Goal: Task Accomplishment & Management: Manage account settings

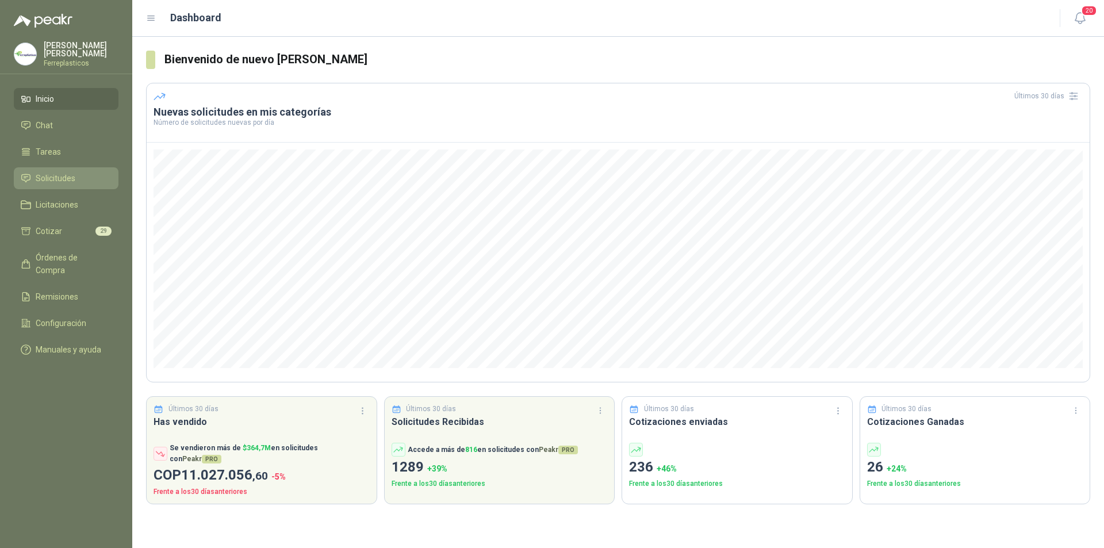
click at [42, 178] on span "Solicitudes" at bounding box center [56, 178] width 40 height 13
click at [52, 160] on ul "Inicio Chat Tareas Solicitudes Licitaciones Cotizar 29 Órdenes de Compra Remisi…" at bounding box center [66, 226] width 132 height 277
click at [49, 175] on span "Solicitudes" at bounding box center [56, 178] width 40 height 13
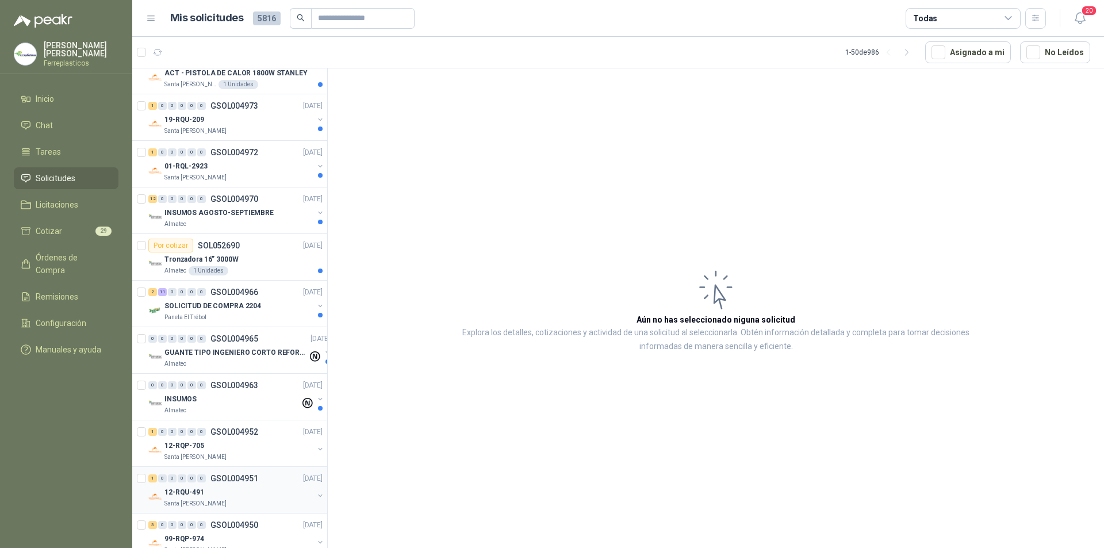
scroll to position [115, 0]
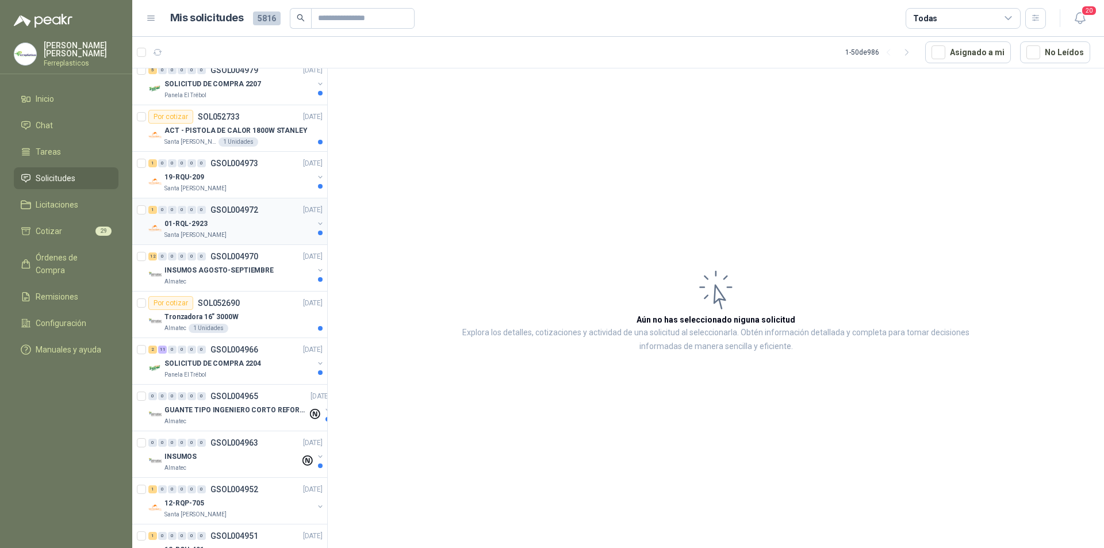
click at [273, 198] on div "1 0 0 0 0 0 GSOL004972 [DATE] 01-RQL-2923 [GEOGRAPHIC_DATA][PERSON_NAME]" at bounding box center [229, 221] width 195 height 47
click at [288, 226] on div "01-RQL-2923" at bounding box center [238, 224] width 149 height 14
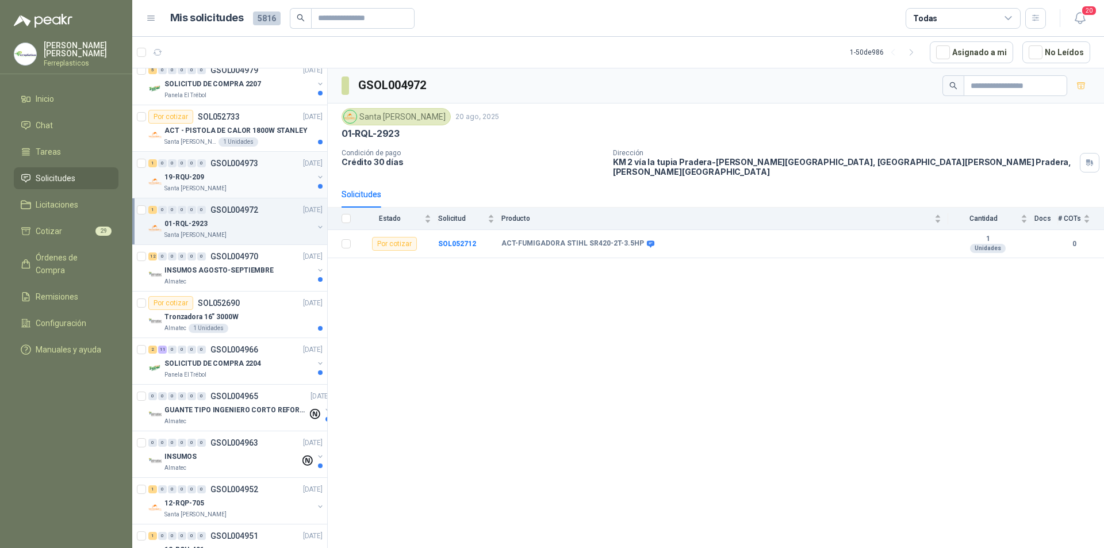
click at [292, 183] on div "19-RQU-209" at bounding box center [238, 177] width 149 height 14
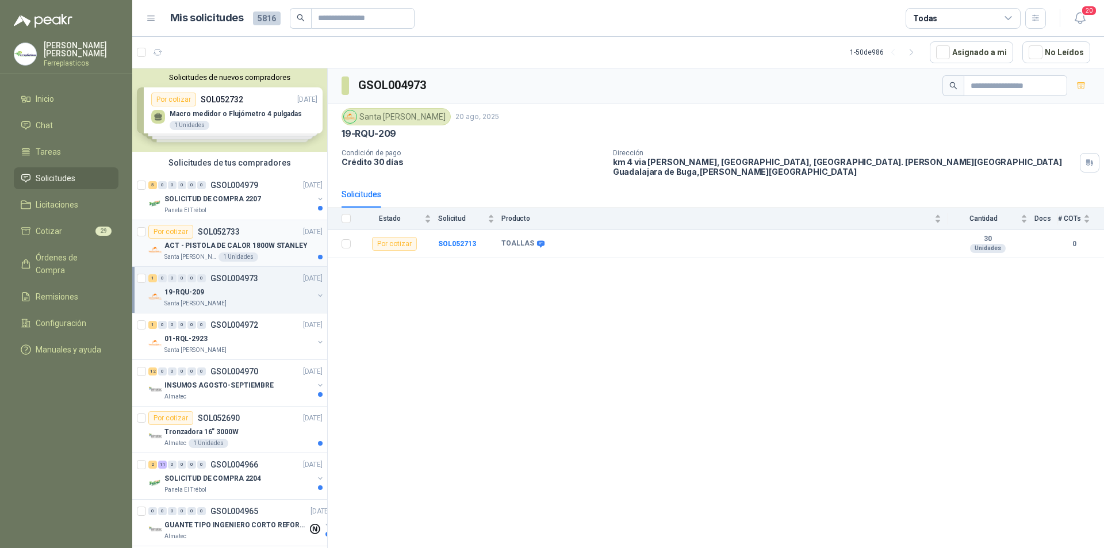
click at [282, 249] on p "ACT - PISTOLA DE CALOR 1800W STANLEY" at bounding box center [235, 245] width 143 height 11
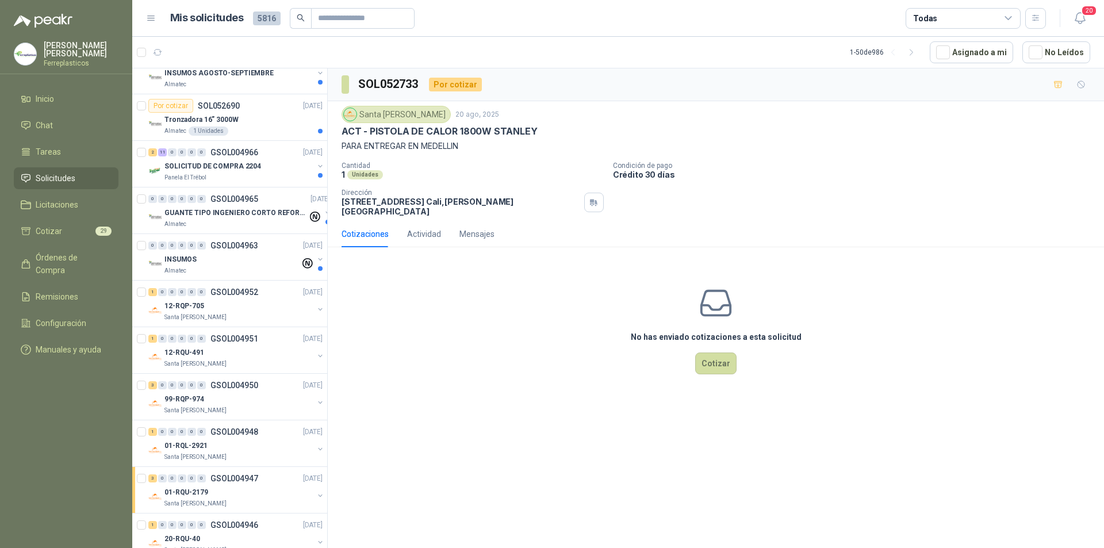
scroll to position [345, 0]
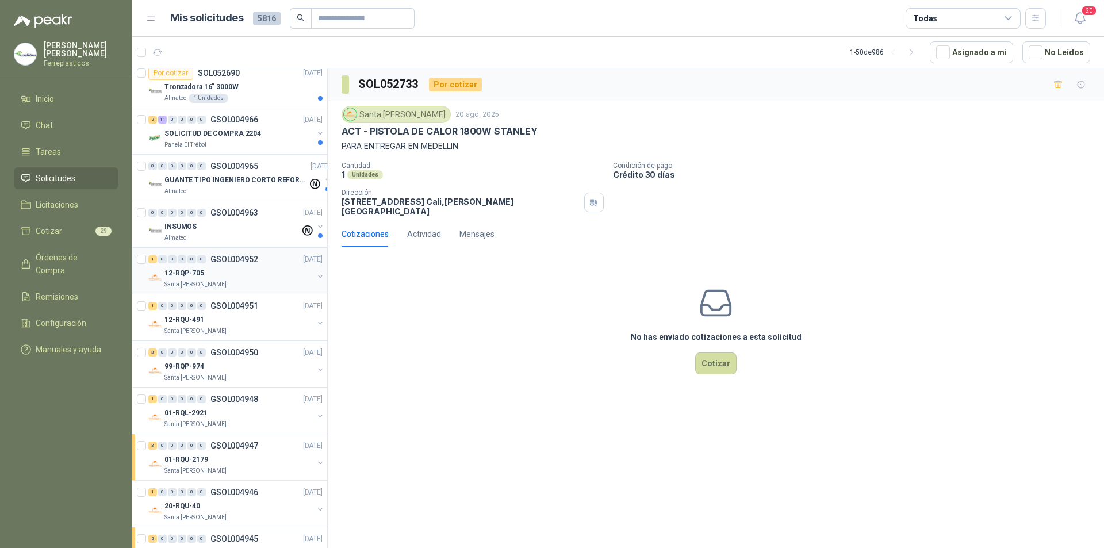
click at [236, 262] on p "GSOL004952" at bounding box center [234, 259] width 48 height 8
